Goal: Task Accomplishment & Management: Use online tool/utility

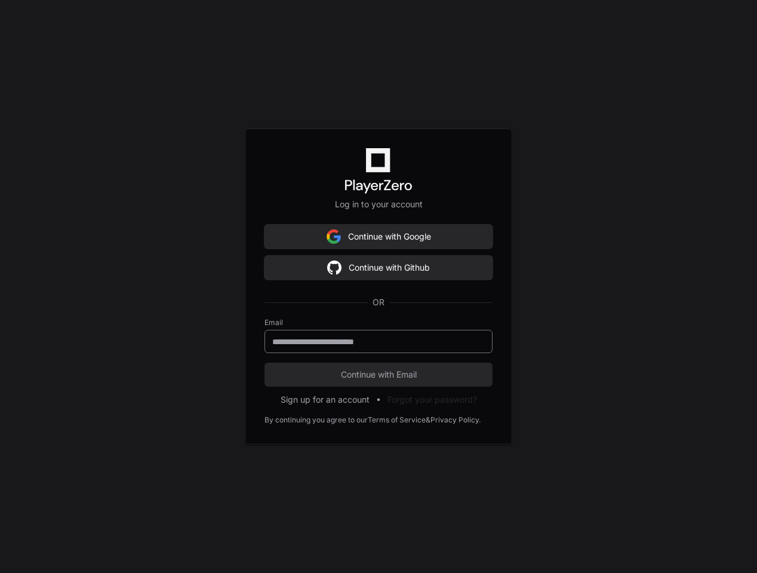
click at [393, 346] on input "email" at bounding box center [378, 342] width 213 height 12
type input "**********"
click at [379, 374] on button "Continue with Email" at bounding box center [378, 374] width 228 height 24
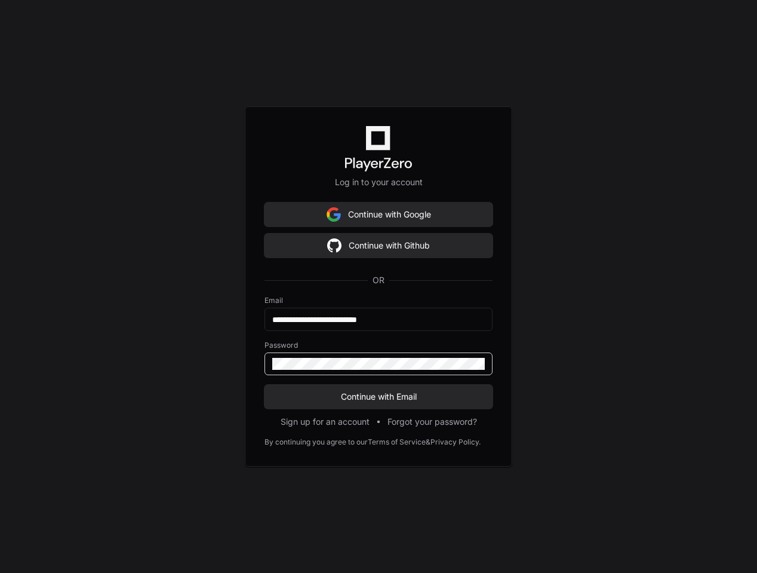
click at [430, 370] on div at bounding box center [378, 363] width 228 height 23
click at [379, 396] on button "Continue with Email" at bounding box center [378, 396] width 228 height 24
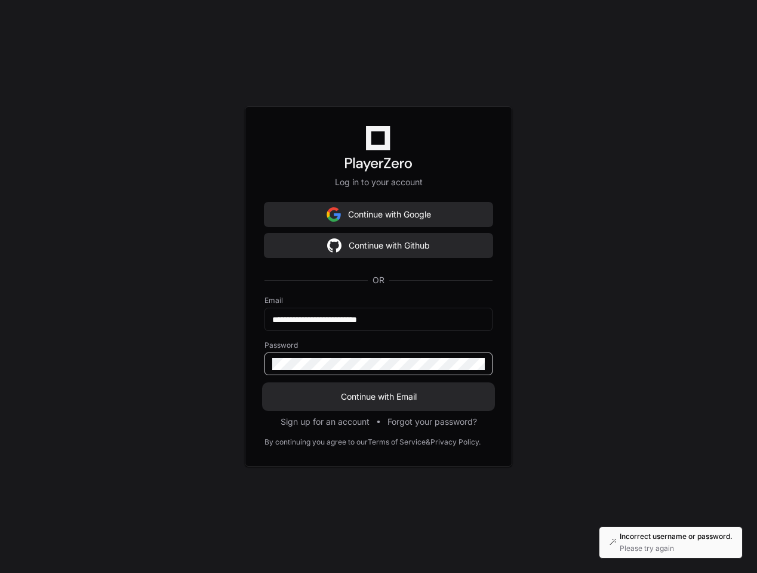
click at [408, 396] on span "Continue with Email" at bounding box center [378, 396] width 228 height 12
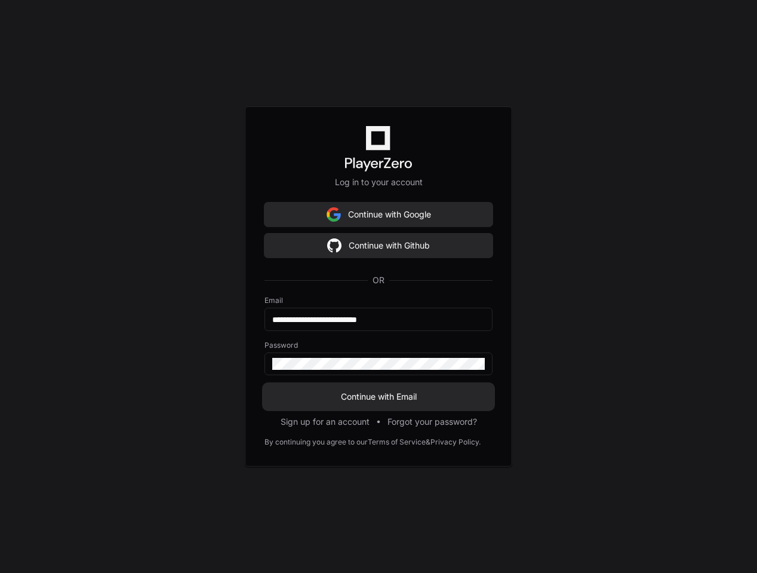
click at [407, 401] on span "Continue with Email" at bounding box center [378, 396] width 228 height 12
click at [398, 252] on button "Continue with Github" at bounding box center [378, 245] width 228 height 24
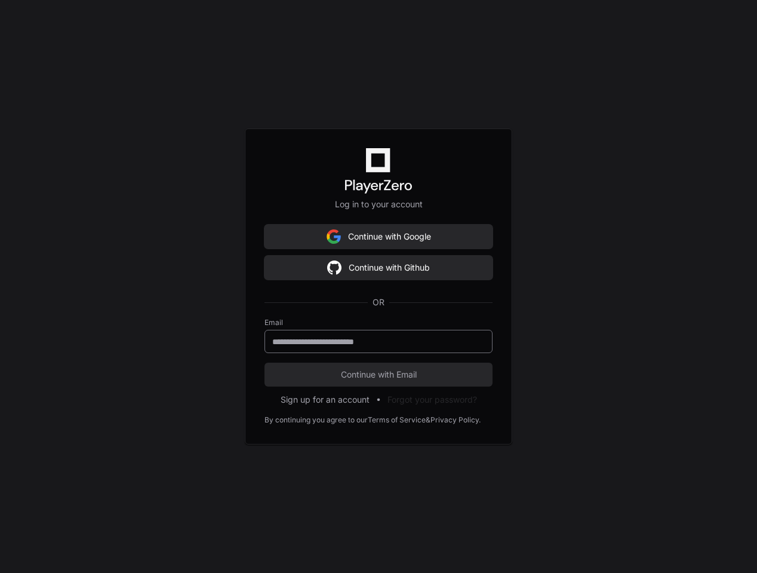
click at [368, 337] on input "email" at bounding box center [378, 342] width 213 height 12
type input "**********"
click at [390, 362] on form "**********" at bounding box center [378, 352] width 228 height 69
click at [438, 377] on span "Continue with Email" at bounding box center [378, 374] width 228 height 12
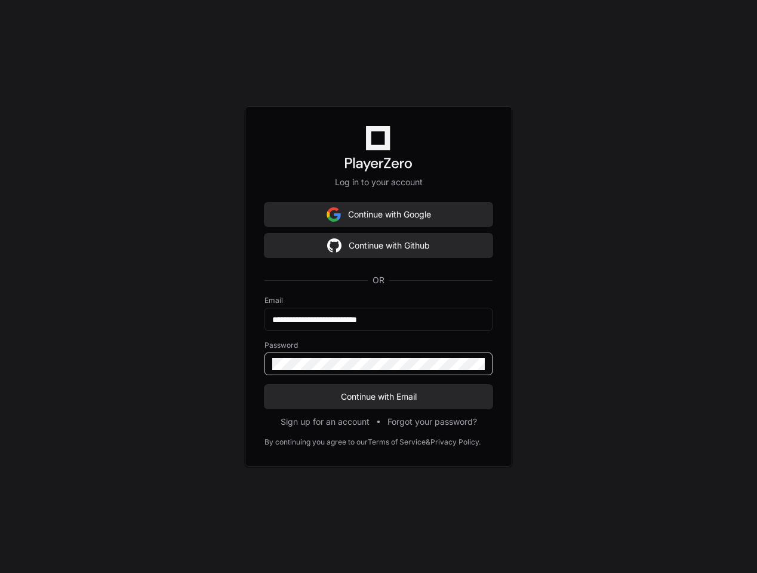
click at [379, 396] on button "Continue with Email" at bounding box center [378, 396] width 228 height 24
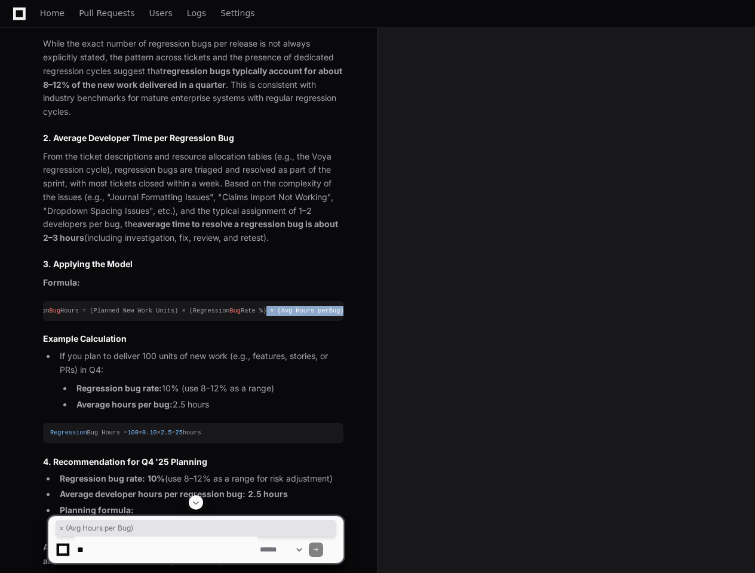
scroll to position [0, 66]
drag, startPoint x: 328, startPoint y: 294, endPoint x: 352, endPoint y: 297, distance: 24.1
click at [352, 297] on div "[PERSON_NAME].[PERSON_NAME] [DATE] I am currently tasked with predicting how mu…" at bounding box center [188, 388] width 348 height 2053
click at [310, 349] on li "If you plan to deliver 100 units of new work (e.g., features, stories, or PRs) …" at bounding box center [199, 379] width 287 height 61
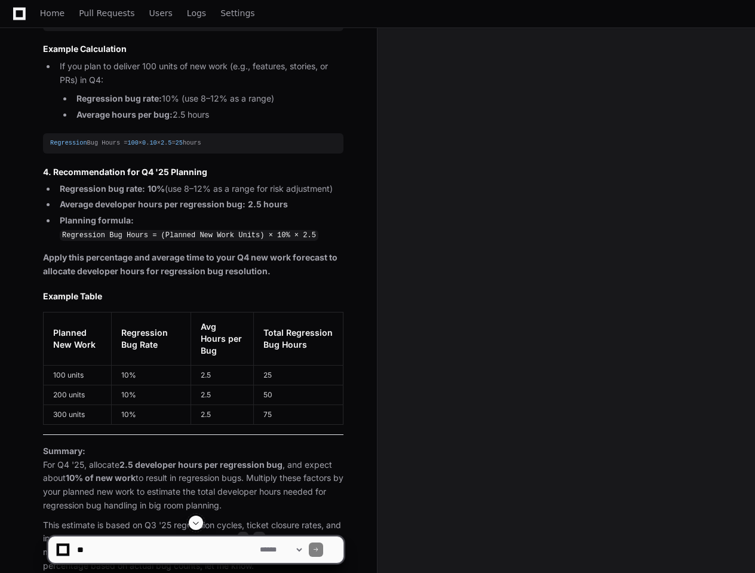
scroll to position [1690, 0]
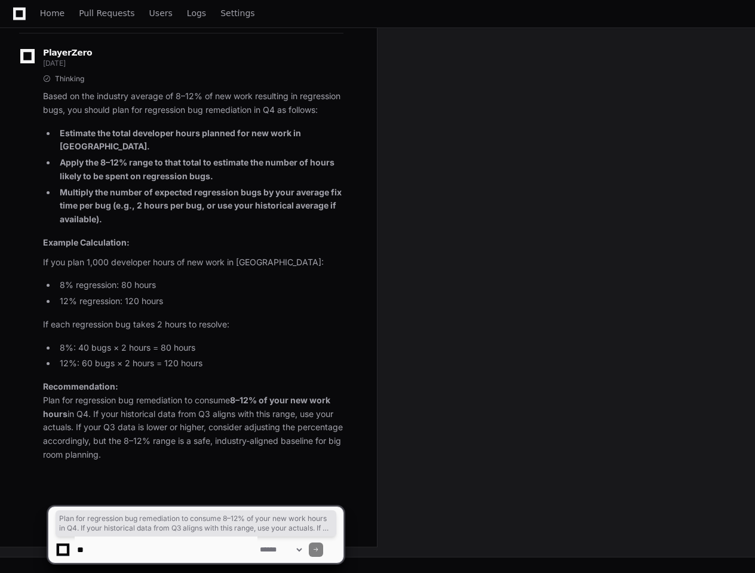
drag, startPoint x: 44, startPoint y: 346, endPoint x: 331, endPoint y: 420, distance: 296.4
click at [331, 420] on div "PlayerZero [DATE] Thinking Based on the industry average of 8–12% of new work r…" at bounding box center [181, 257] width 324 height 448
click at [183, 318] on p "If each regression bug takes 2 hours to resolve:" at bounding box center [193, 325] width 300 height 14
drag, startPoint x: 59, startPoint y: 291, endPoint x: 233, endPoint y: 354, distance: 184.7
click at [236, 352] on article "Based on the industry average of 8–12% of new work resulting in regression bugs…" at bounding box center [193, 275] width 300 height 371
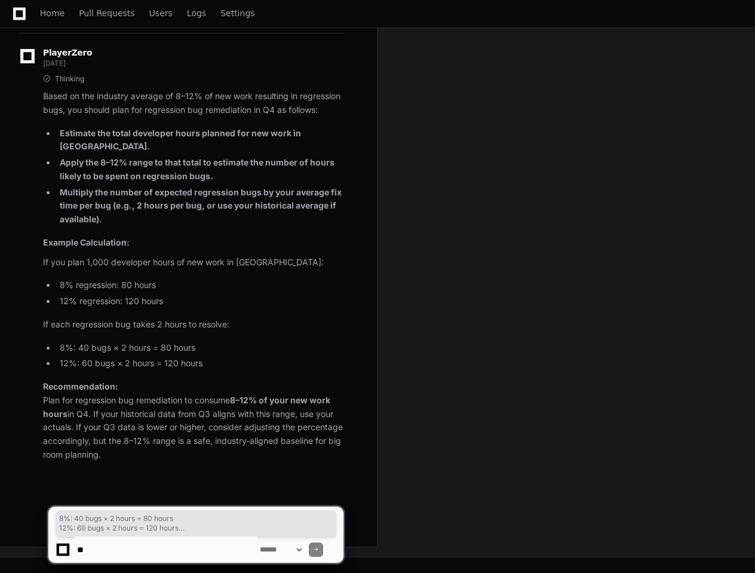
click at [222, 380] on p "Recommendation: Plan for regression bug remediation to consume 8–12% of your ne…" at bounding box center [193, 421] width 300 height 82
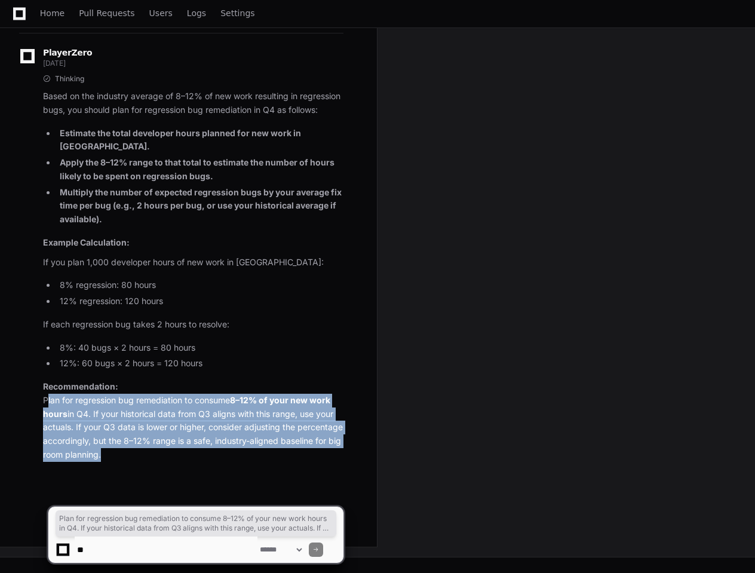
drag, startPoint x: 162, startPoint y: 397, endPoint x: 42, endPoint y: 348, distance: 130.2
click at [42, 348] on div "Thinking Based on the industry average of 8–12% of new work resulting in regres…" at bounding box center [181, 267] width 324 height 387
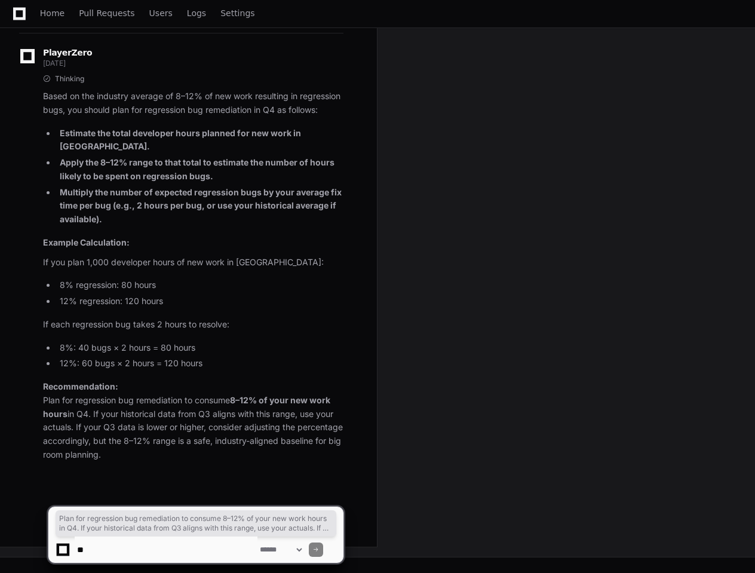
click at [62, 380] on p "Recommendation: Plan for regression bug remediation to consume 8–12% of your ne…" at bounding box center [193, 421] width 300 height 82
drag, startPoint x: 42, startPoint y: 347, endPoint x: 241, endPoint y: 408, distance: 208.1
click at [242, 409] on div "PlayerZero [DATE] Thinking Based on the industry average of 8–12% of new work r…" at bounding box center [181, 257] width 324 height 448
click at [213, 380] on p "Recommendation: Plan for regression bug remediation to consume 8–12% of your ne…" at bounding box center [193, 421] width 300 height 82
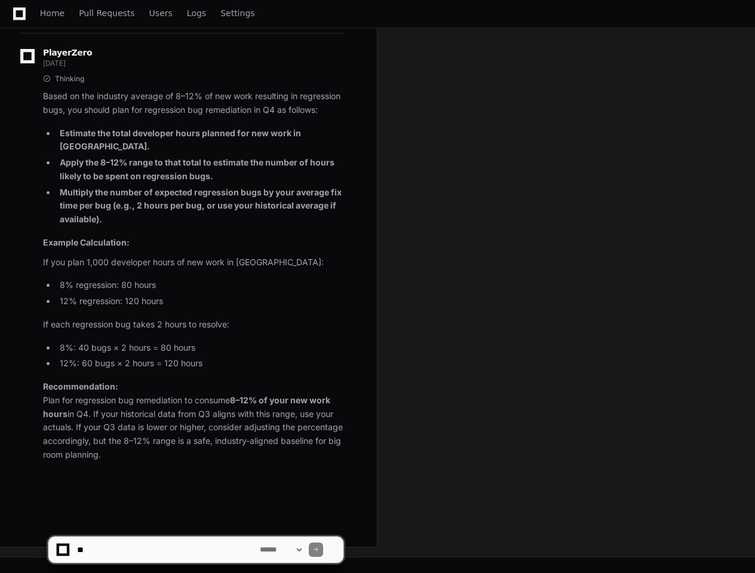
click at [245, 380] on p "Recommendation: Plan for regression bug remediation to consume 8–12% of your ne…" at bounding box center [193, 421] width 300 height 82
